Goal: Understand process/instructions: Learn about a topic

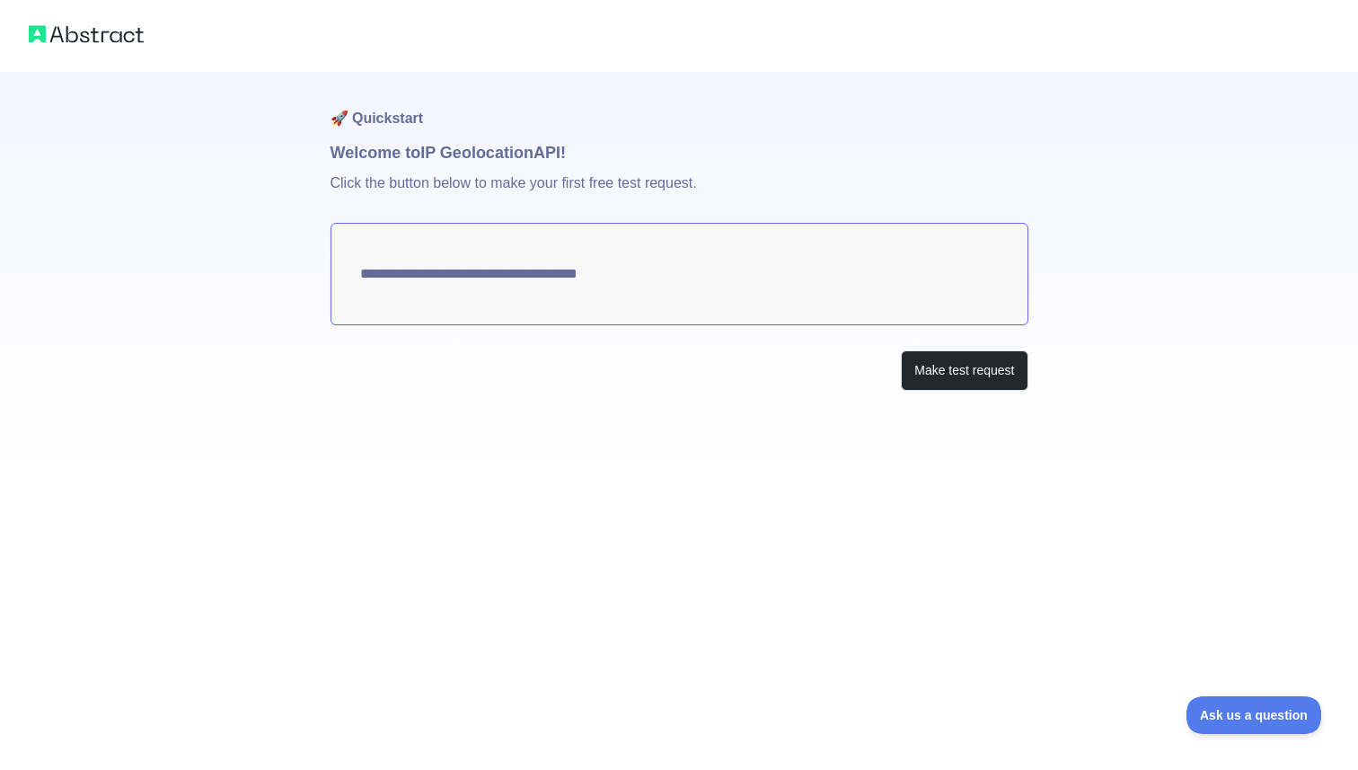
type textarea "**********"
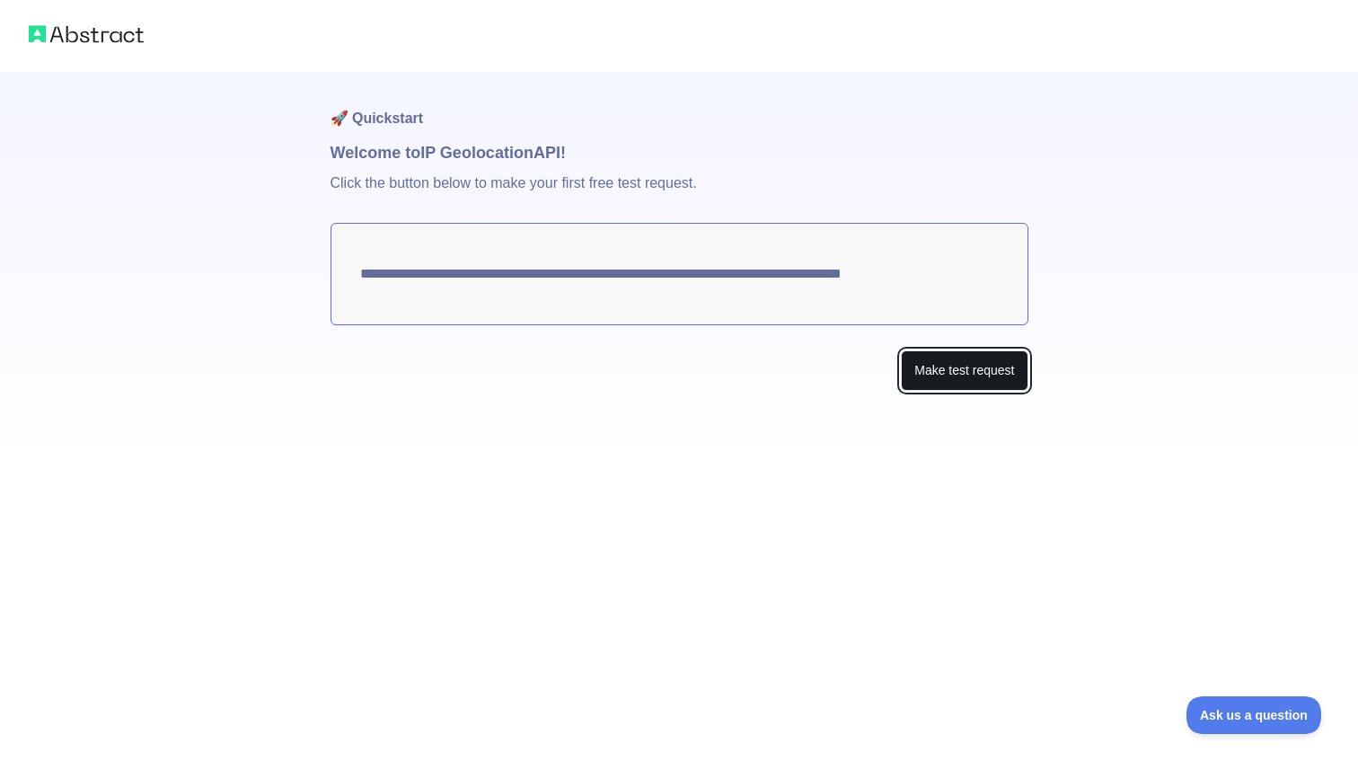
click at [958, 369] on button "Make test request" at bounding box center [964, 370] width 127 height 40
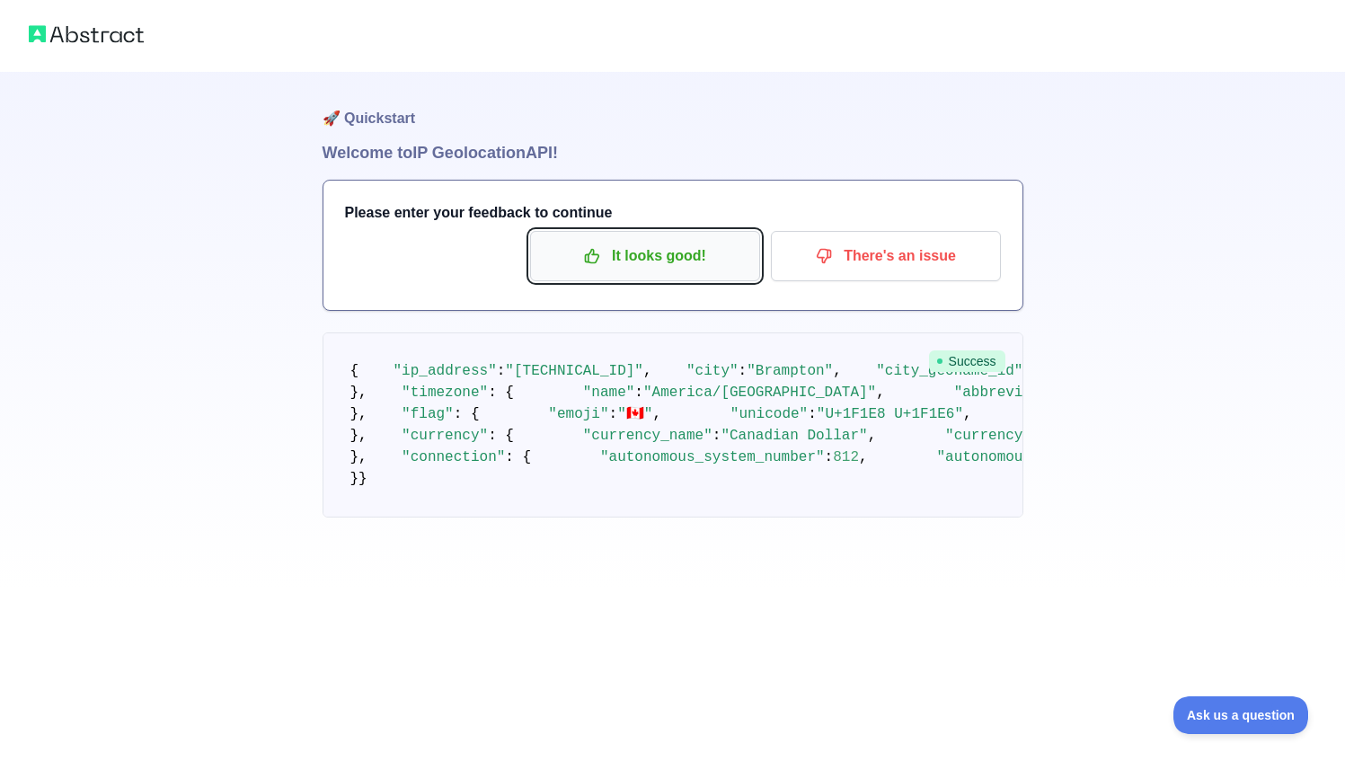
click at [669, 260] on p "It looks good!" at bounding box center [644, 256] width 203 height 31
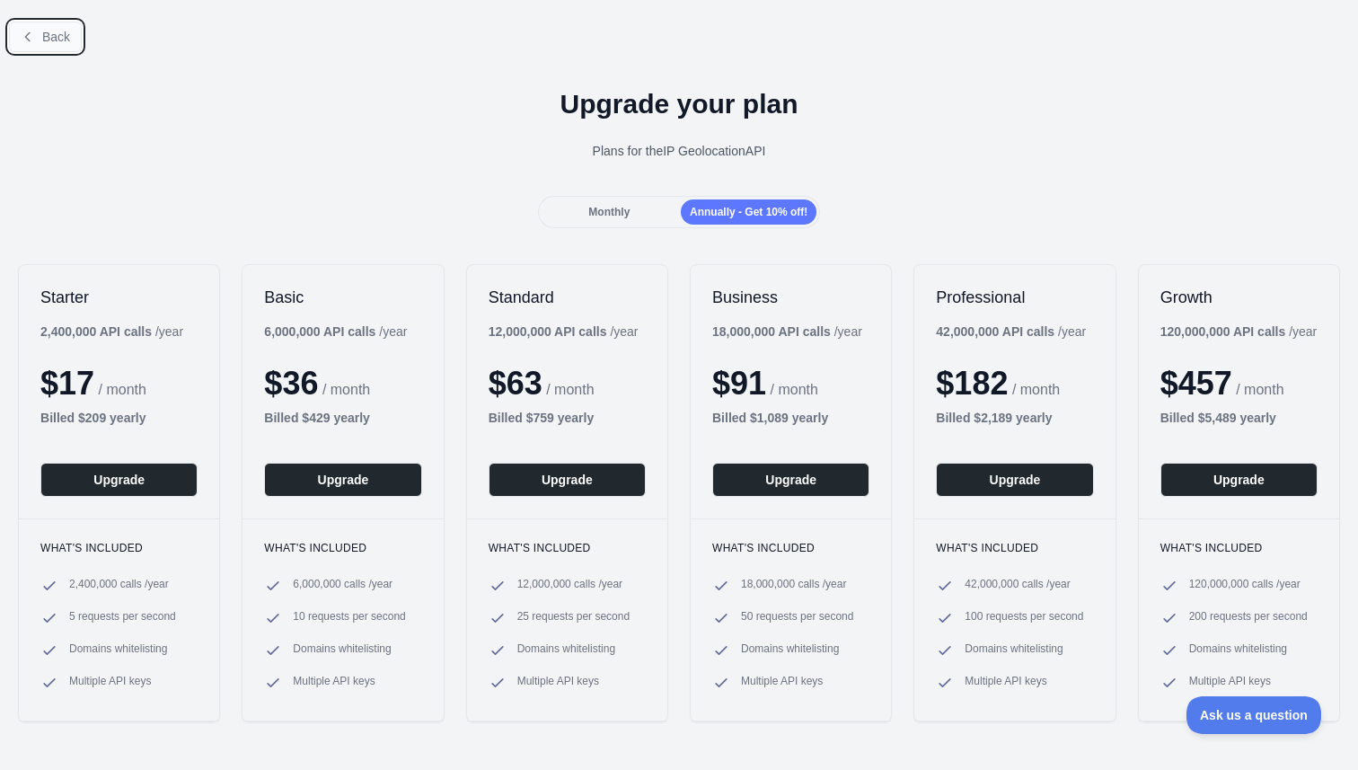
click at [65, 43] on span "Back" at bounding box center [56, 37] width 28 height 14
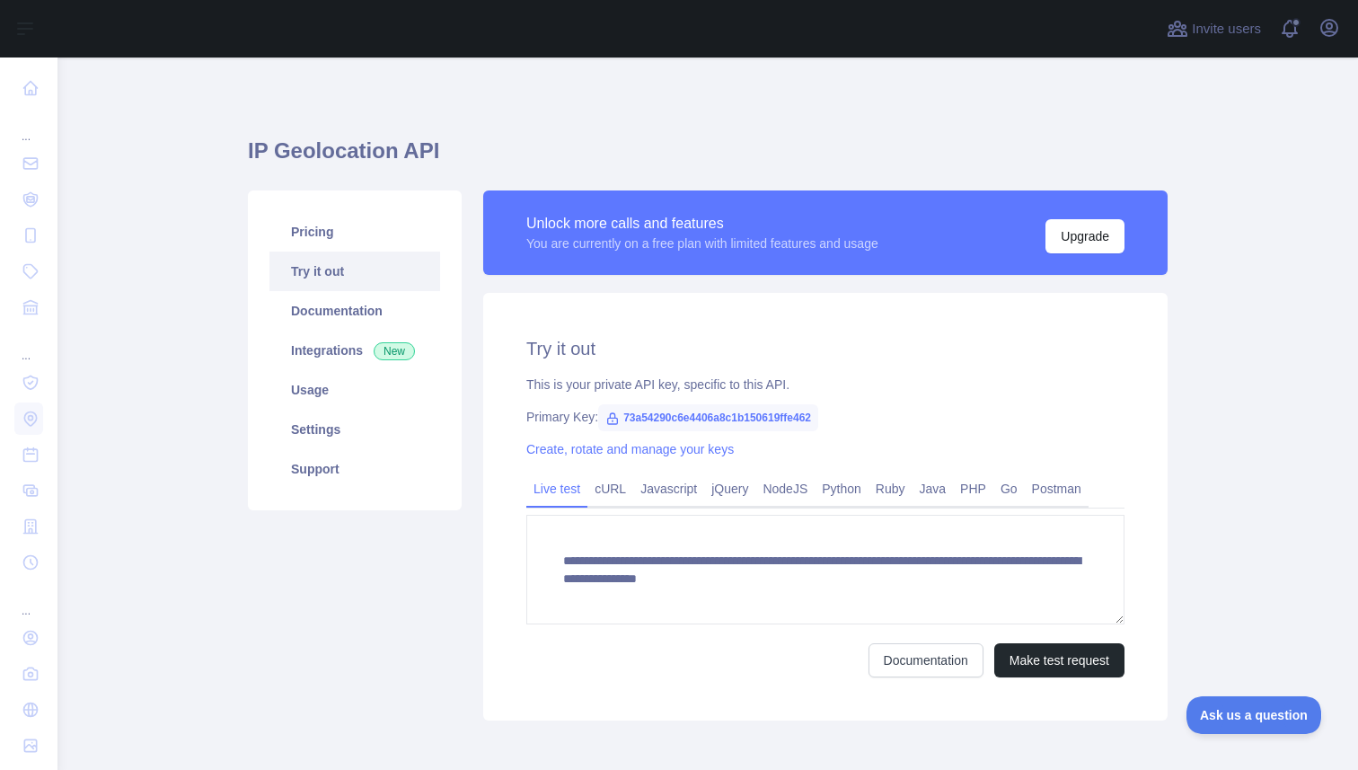
click at [684, 420] on span "73a54290c6e4406a8c1b150619ffe462" at bounding box center [708, 417] width 220 height 27
click at [793, 494] on link "NodeJS" at bounding box center [784, 488] width 59 height 29
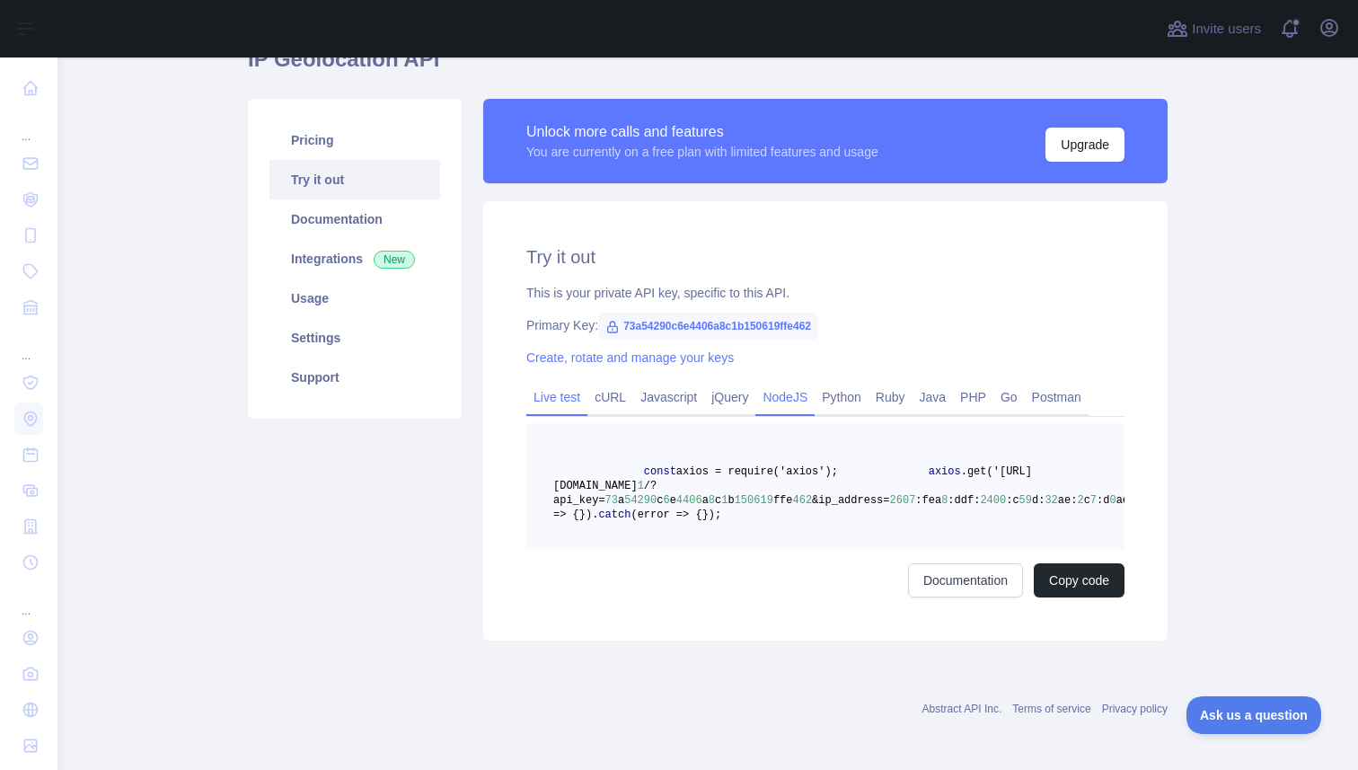
click at [557, 401] on link "Live test" at bounding box center [556, 397] width 61 height 29
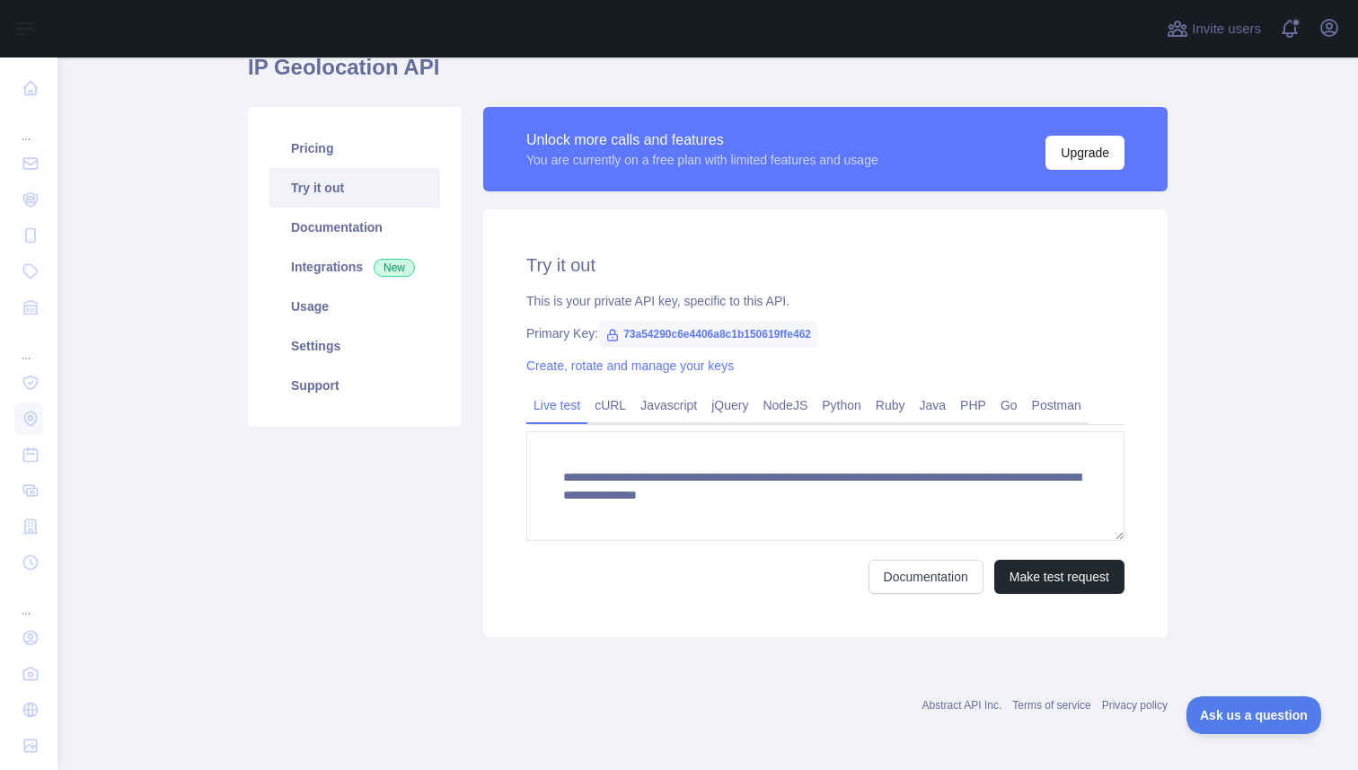
scroll to position [84, 0]
click at [699, 333] on span "73a54290c6e4406a8c1b150619ffe462" at bounding box center [708, 334] width 220 height 27
click at [1063, 414] on link "Postman" at bounding box center [1057, 405] width 64 height 29
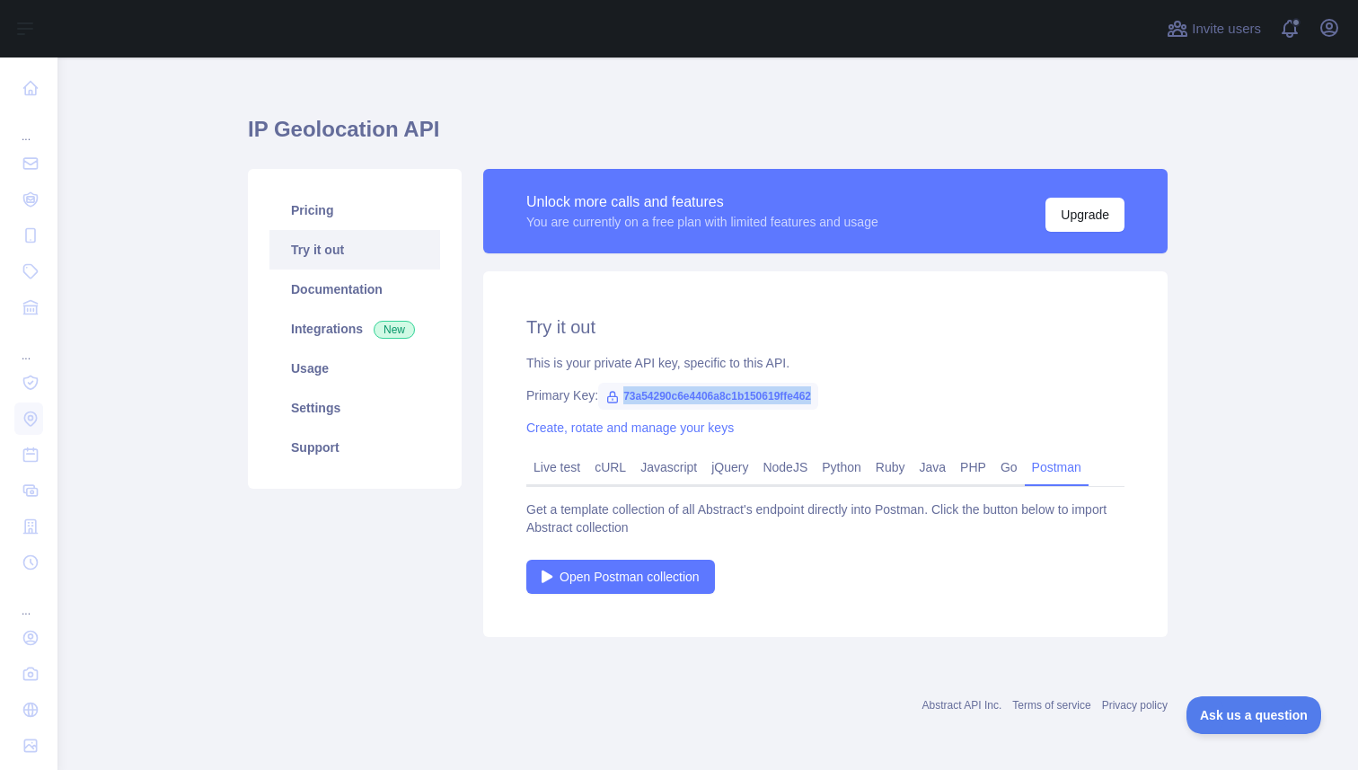
scroll to position [22, 0]
click at [642, 575] on span "Open Postman collection" at bounding box center [630, 577] width 140 height 18
click at [657, 395] on span "73a54290c6e4406a8c1b150619ffe462" at bounding box center [708, 396] width 220 height 27
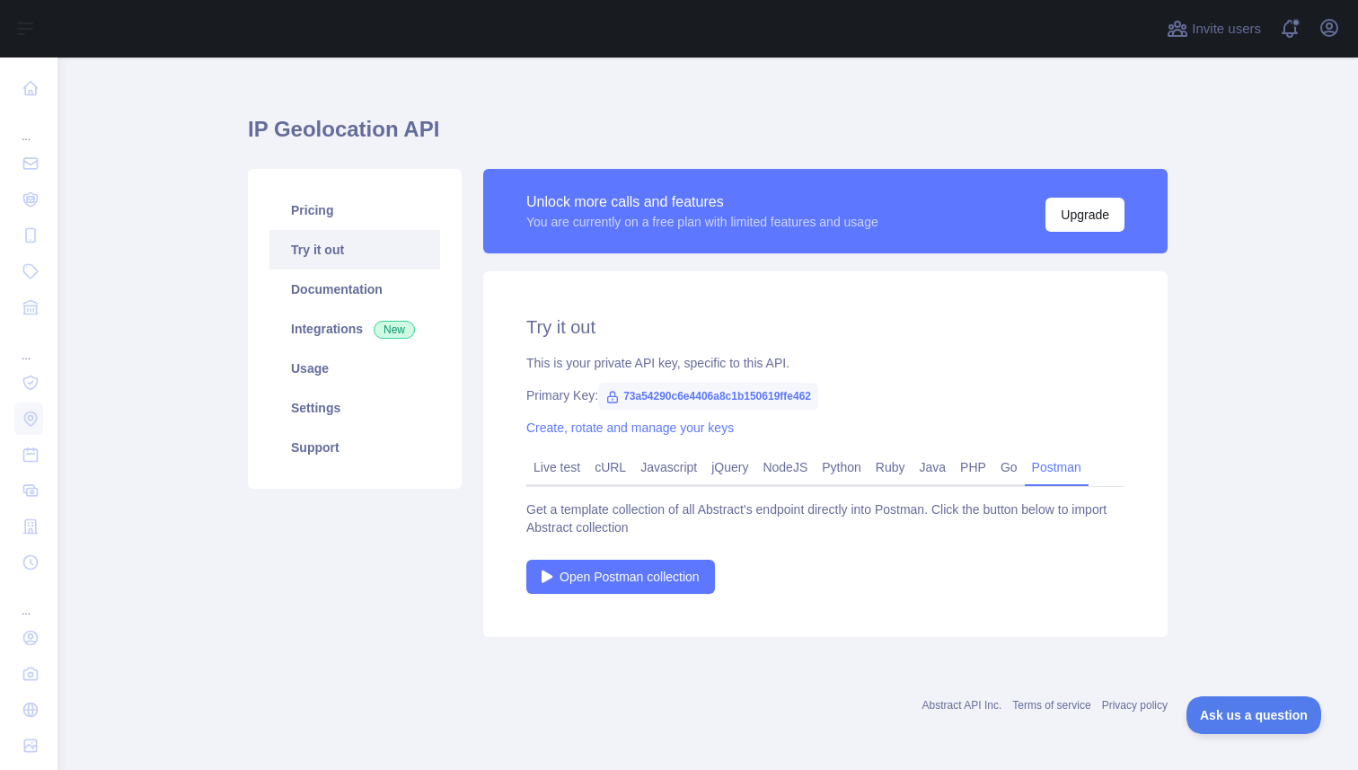
click at [634, 395] on span "73a54290c6e4406a8c1b150619ffe462" at bounding box center [708, 396] width 220 height 27
click at [609, 398] on icon at bounding box center [612, 397] width 14 height 14
drag, startPoint x: 616, startPoint y: 396, endPoint x: 855, endPoint y: 400, distance: 239.0
click at [856, 400] on div "Primary Key: 73a54290c6e4406a8c1b150619ffe462" at bounding box center [825, 395] width 598 height 18
copy span "73a54290c6e4406a8c1b150619ffe462"
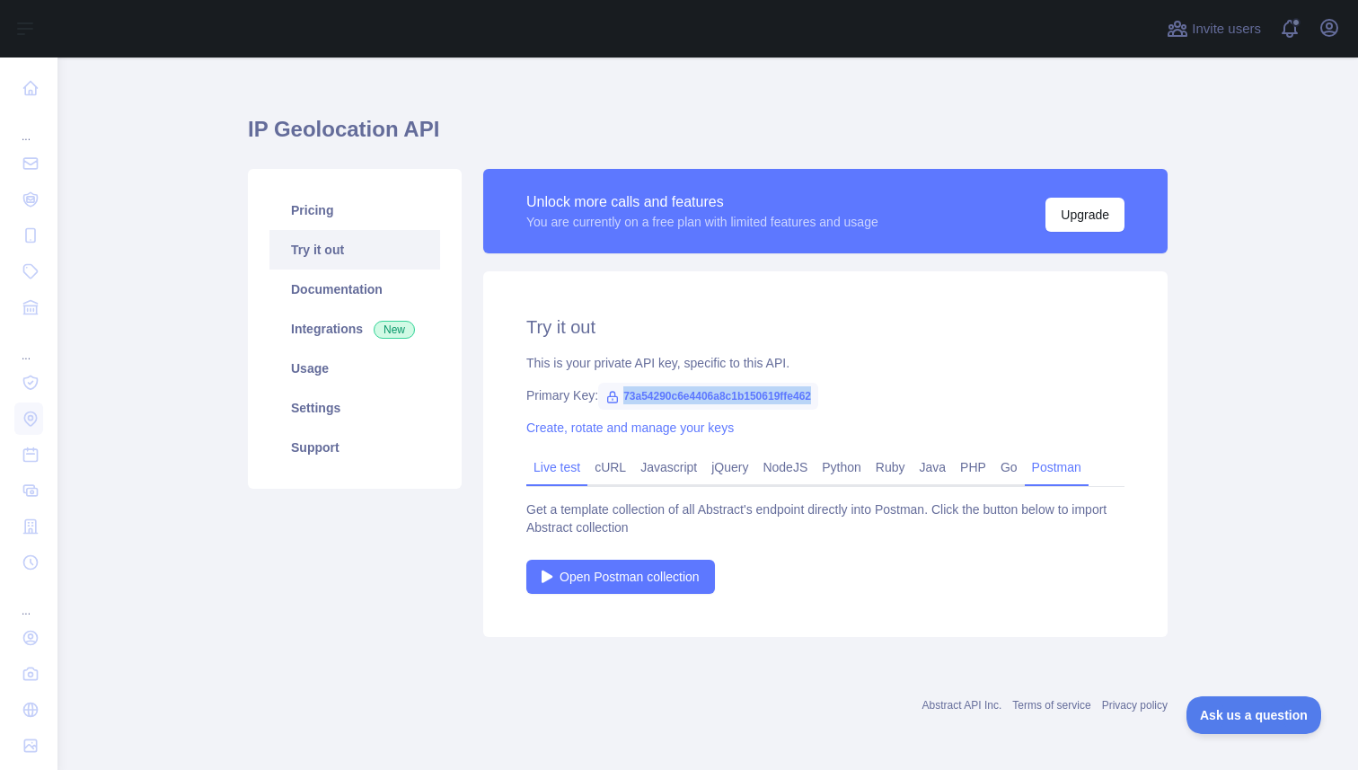
click at [538, 472] on link "Live test" at bounding box center [556, 467] width 61 height 29
